Goal: Find specific page/section: Find specific page/section

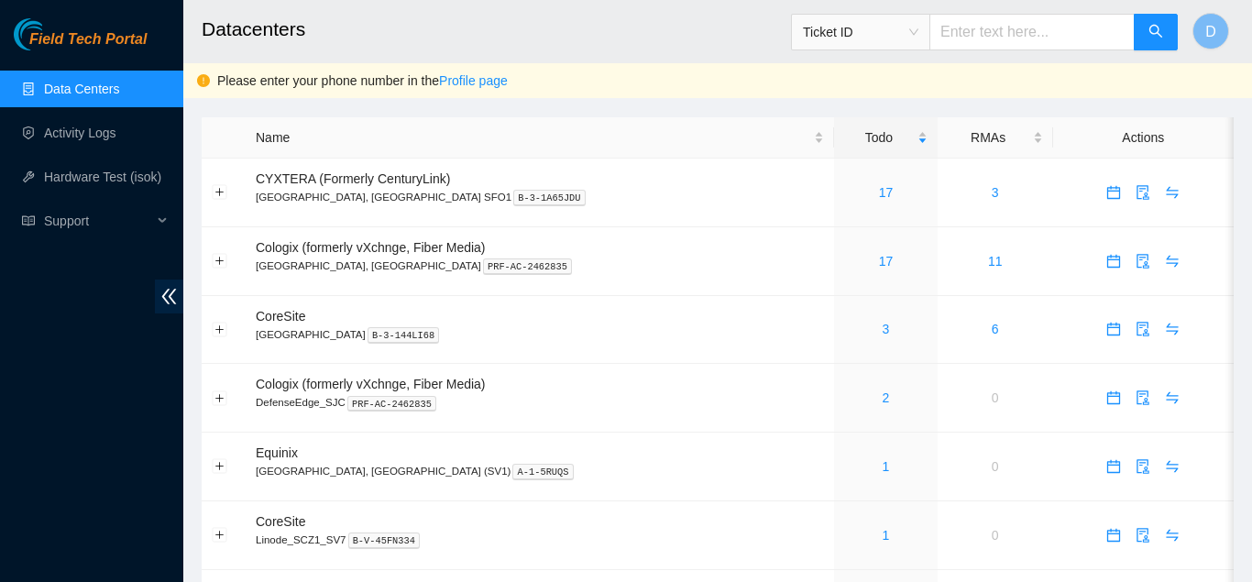
click at [192, 134] on main "Datacenters Ticket ID D Please enter your phone number in the Profile page Name…" at bounding box center [717, 328] width 1069 height 656
click at [879, 192] on link "17" at bounding box center [886, 192] width 15 height 15
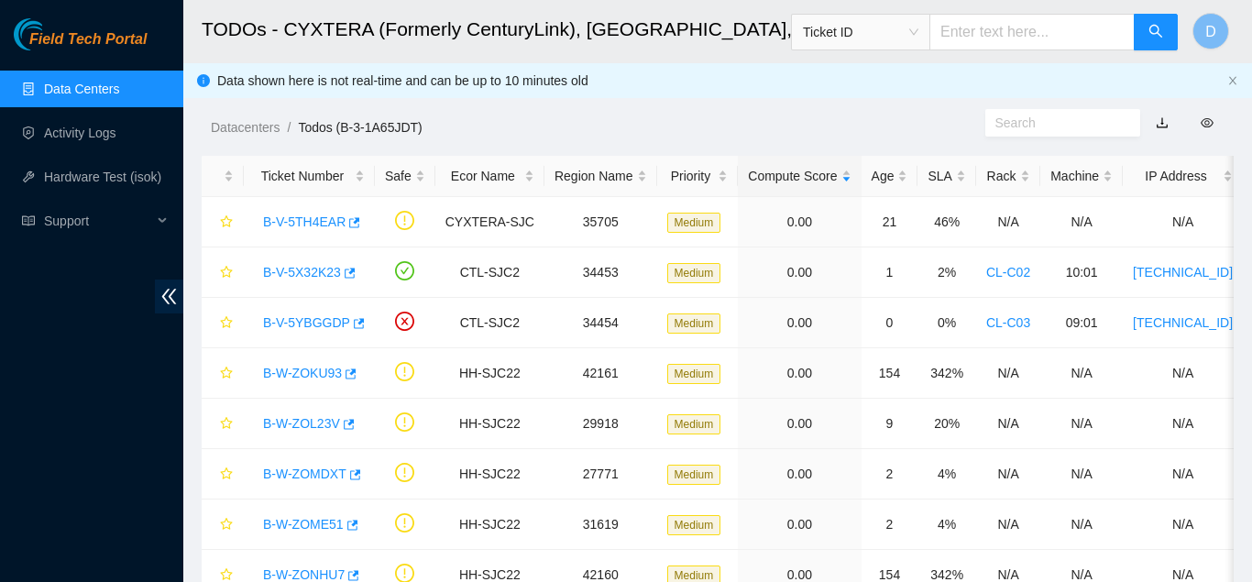
click at [940, 127] on ol "Datacenters / Todos (B-3-1A65JDT) /" at bounding box center [598, 127] width 774 height 20
click at [1162, 124] on link "button" at bounding box center [1162, 122] width 13 height 15
click at [119, 87] on link "Data Centers" at bounding box center [81, 89] width 75 height 15
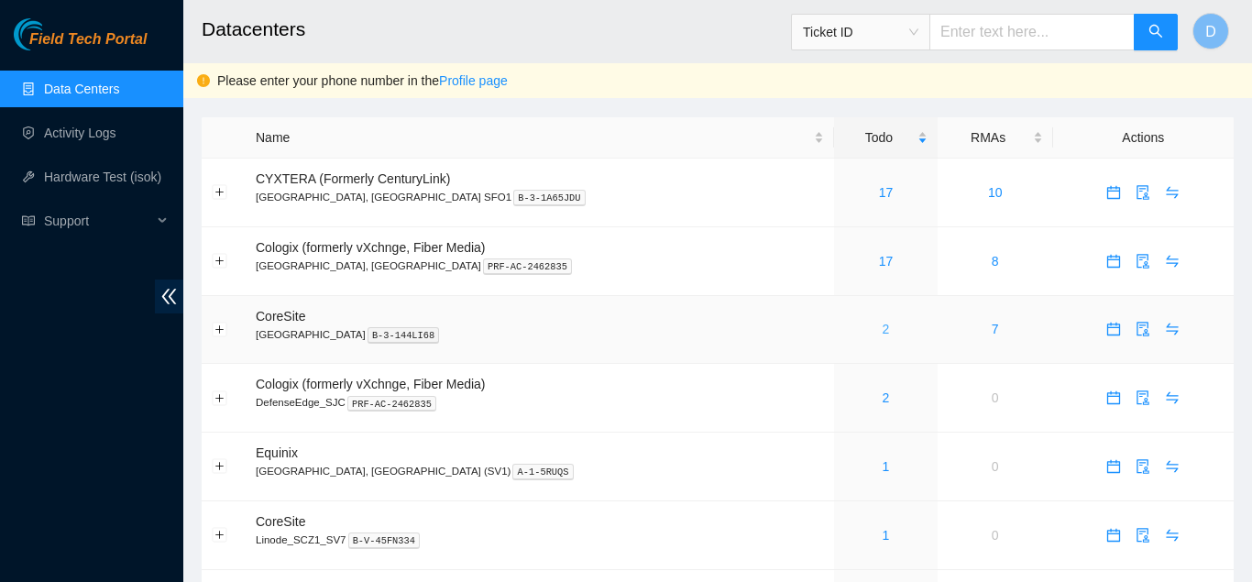
click at [883, 334] on link "2" at bounding box center [886, 329] width 7 height 15
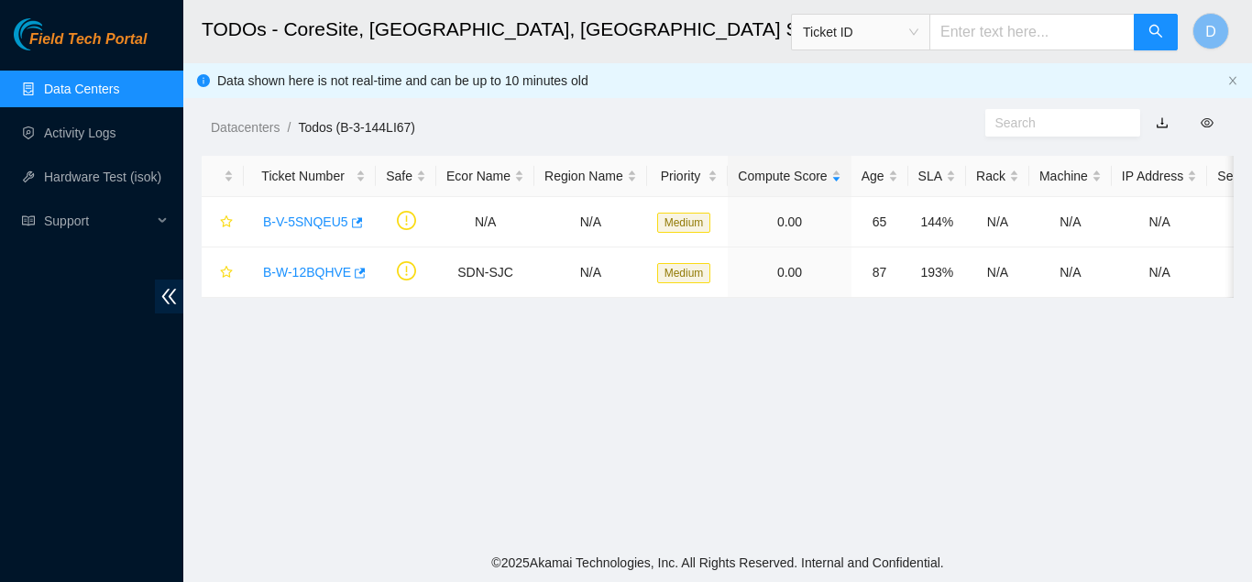
click at [114, 36] on span "Field Tech Portal" at bounding box center [87, 39] width 117 height 17
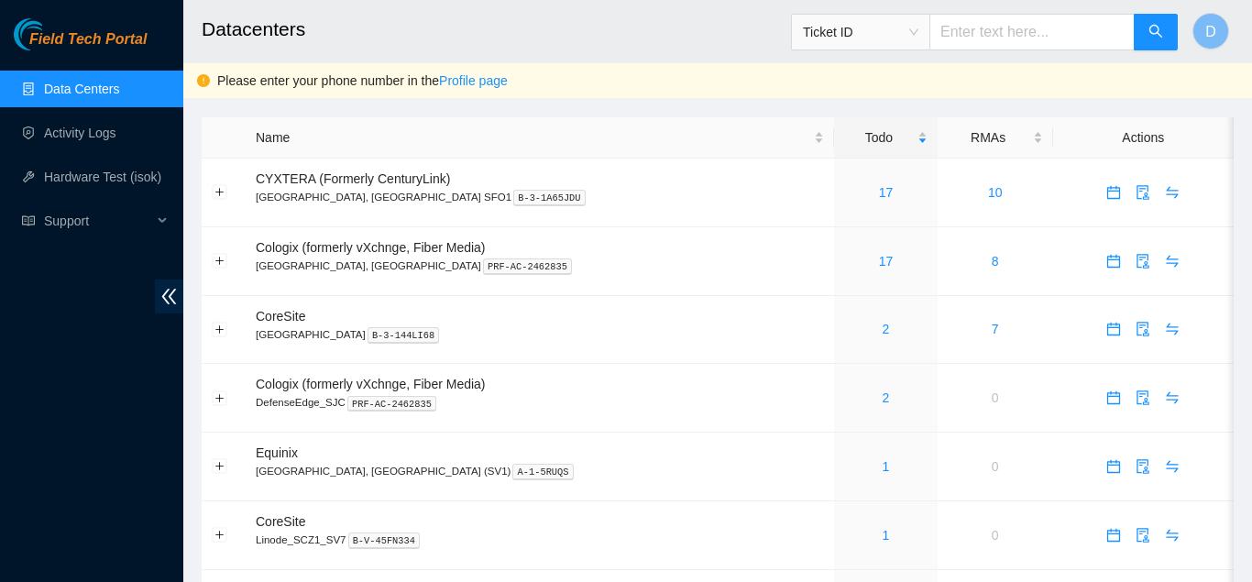
click at [72, 31] on span "Field Tech Portal" at bounding box center [87, 39] width 117 height 17
click at [879, 259] on link "17" at bounding box center [886, 261] width 15 height 15
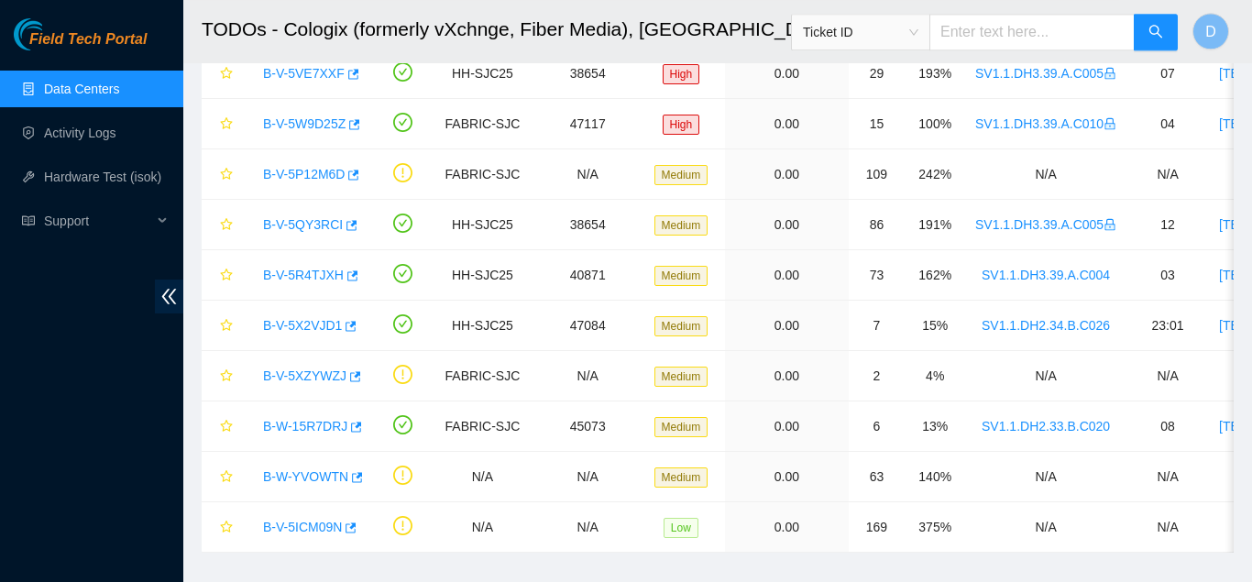
scroll to position [485, 0]
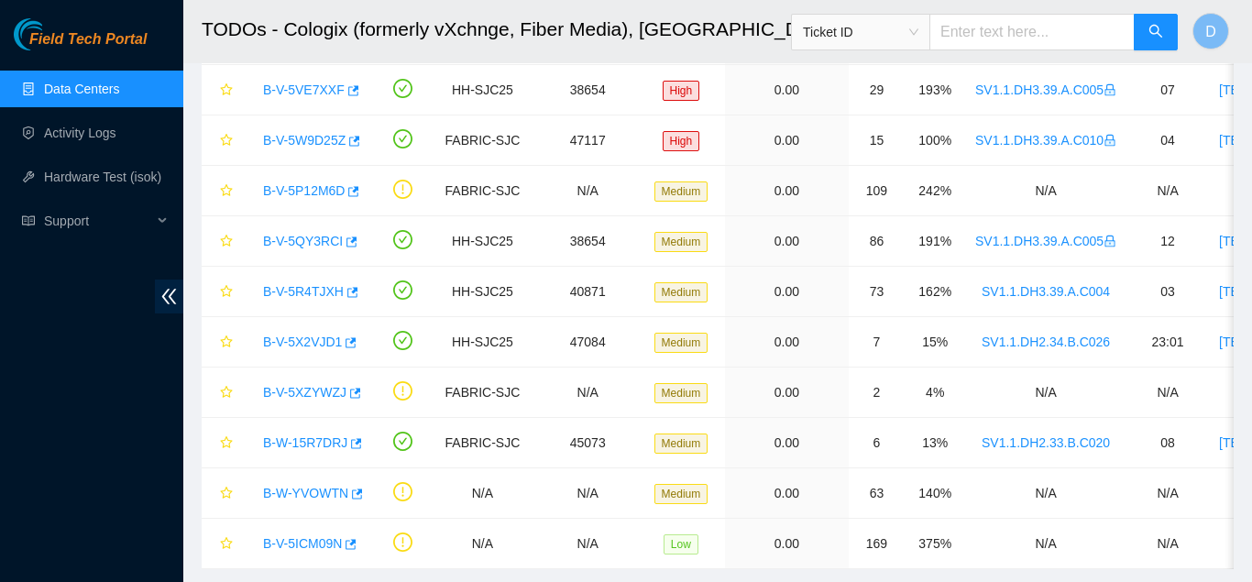
click at [90, 38] on span "Field Tech Portal" at bounding box center [87, 39] width 117 height 17
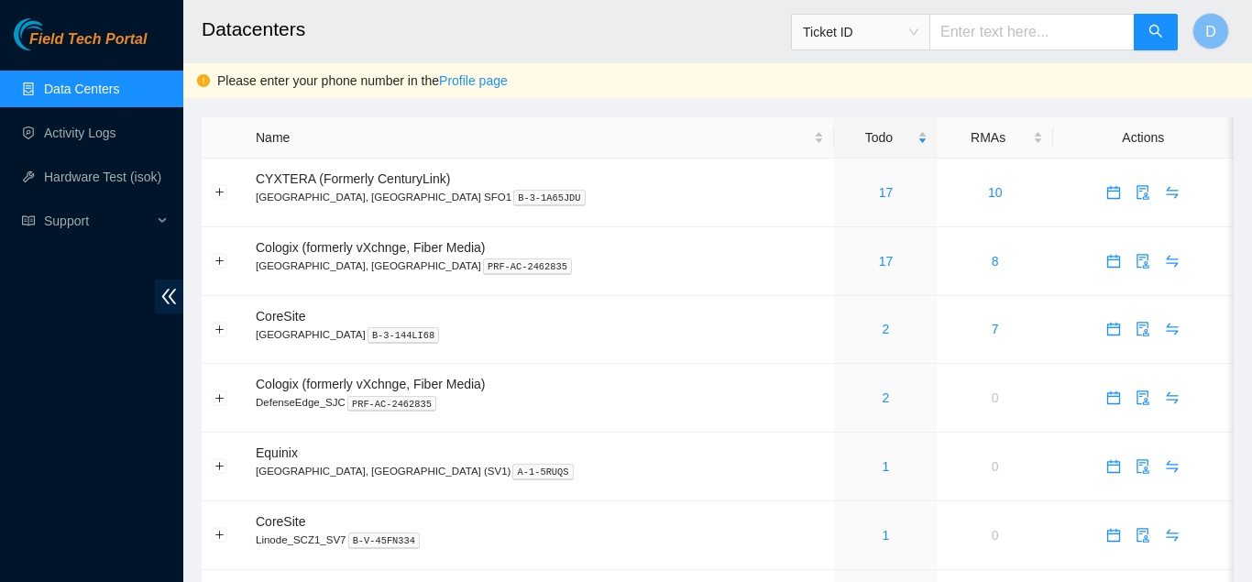
click at [196, 13] on header "Datacenters Ticket ID D" at bounding box center [809, 31] width 1252 height 63
click at [54, 303] on div "Field Tech Portal Data Centers Activity Logs Hardware Test (isok) Support" at bounding box center [91, 300] width 183 height 564
click at [98, 393] on div "Field Tech Portal Data Centers Activity Logs Hardware Test (isok) Support" at bounding box center [91, 300] width 183 height 564
click at [469, 28] on h2 "Datacenters" at bounding box center [627, 29] width 851 height 59
click at [879, 195] on link "17" at bounding box center [886, 192] width 15 height 15
